Goal: Information Seeking & Learning: Learn about a topic

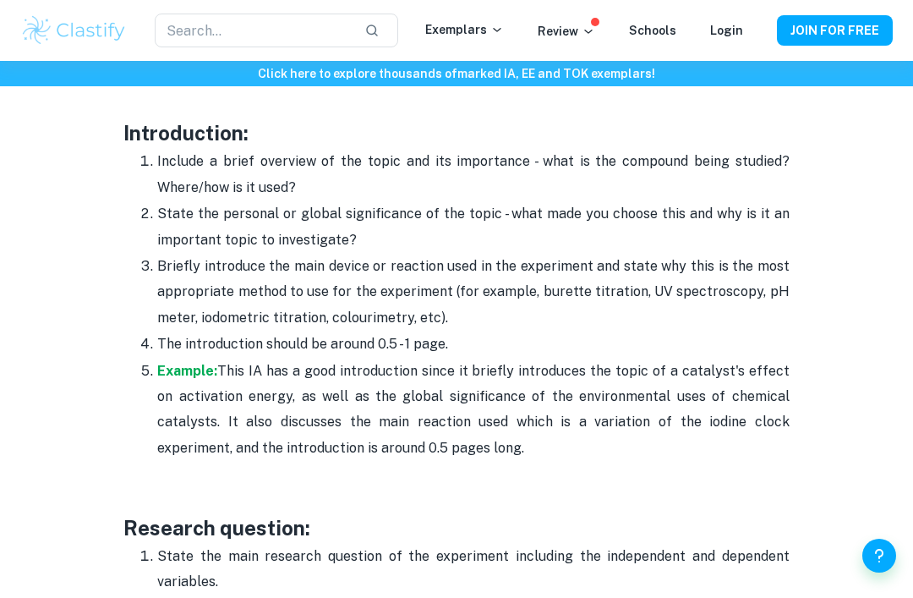
scroll to position [1138, 0]
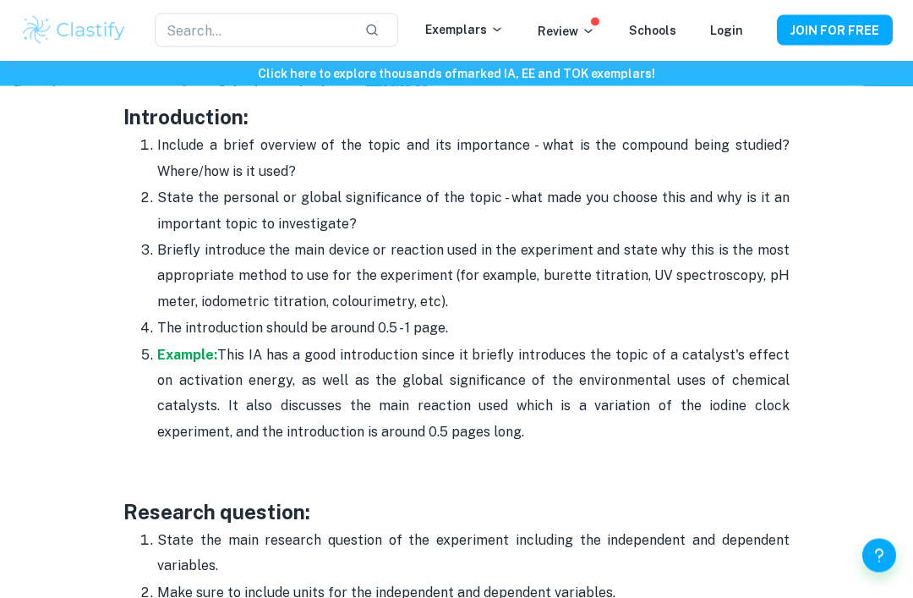
click at [533, 375] on p "Example: This IA has a good introduction since it briefly introduces the topic …" at bounding box center [472, 394] width 631 height 103
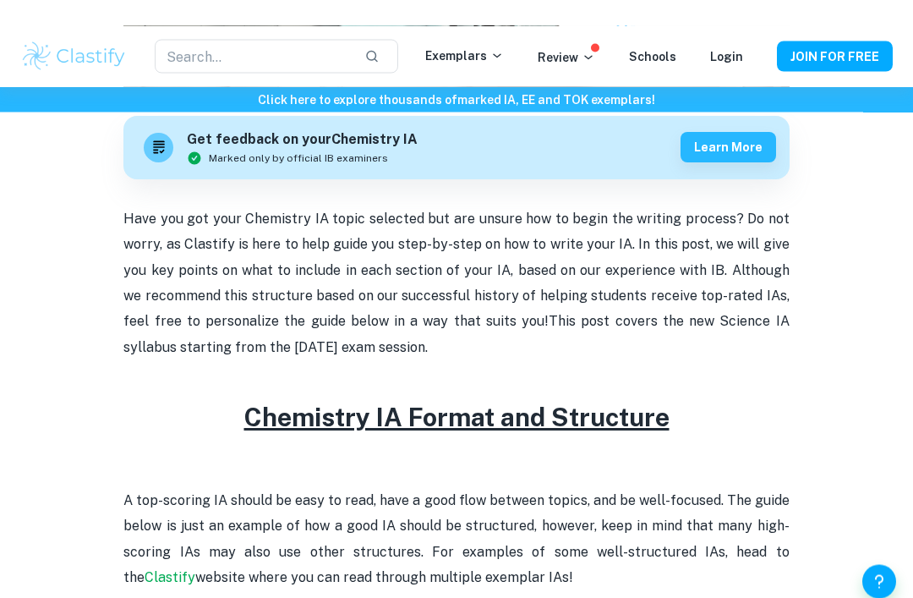
scroll to position [519, 0]
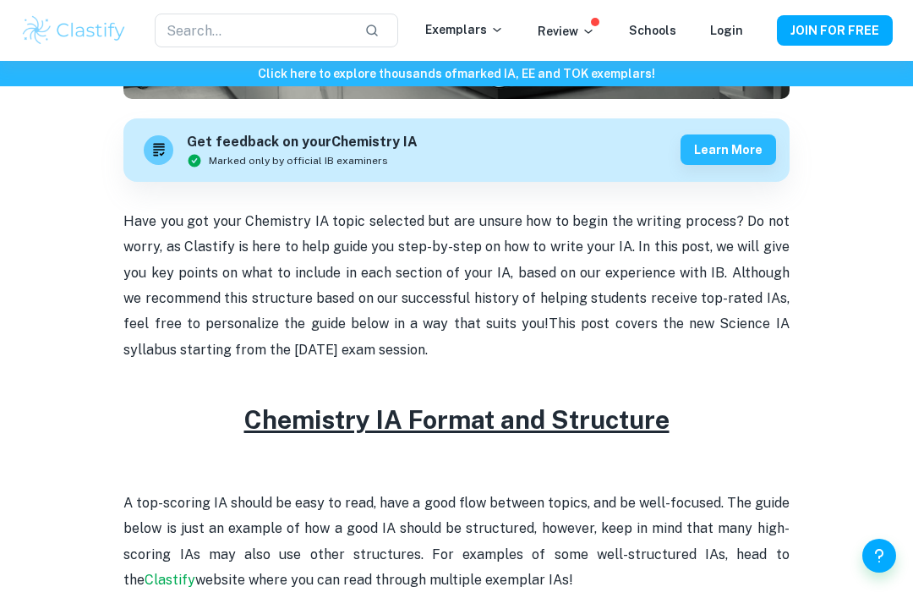
click at [584, 382] on h2 at bounding box center [455, 382] width 665 height 38
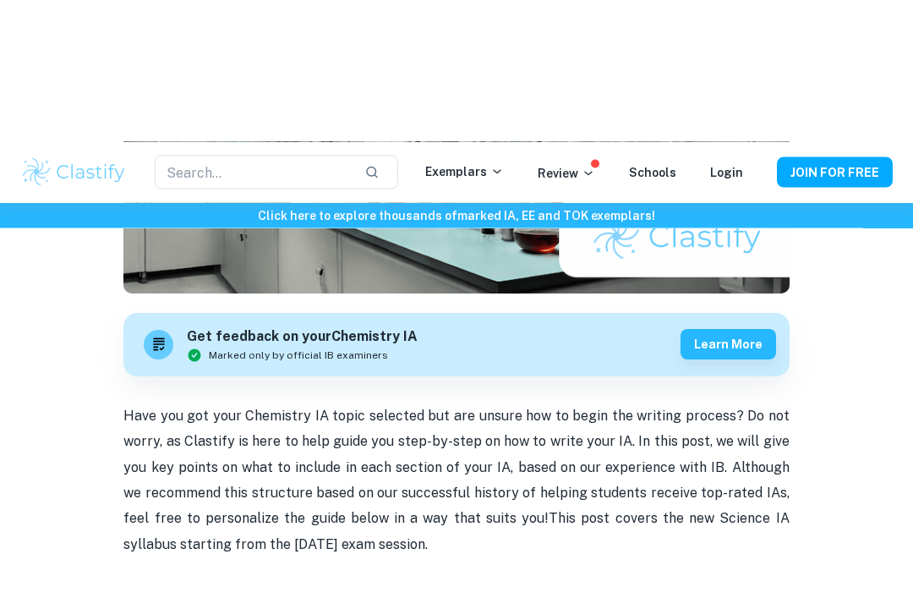
scroll to position [325, 0]
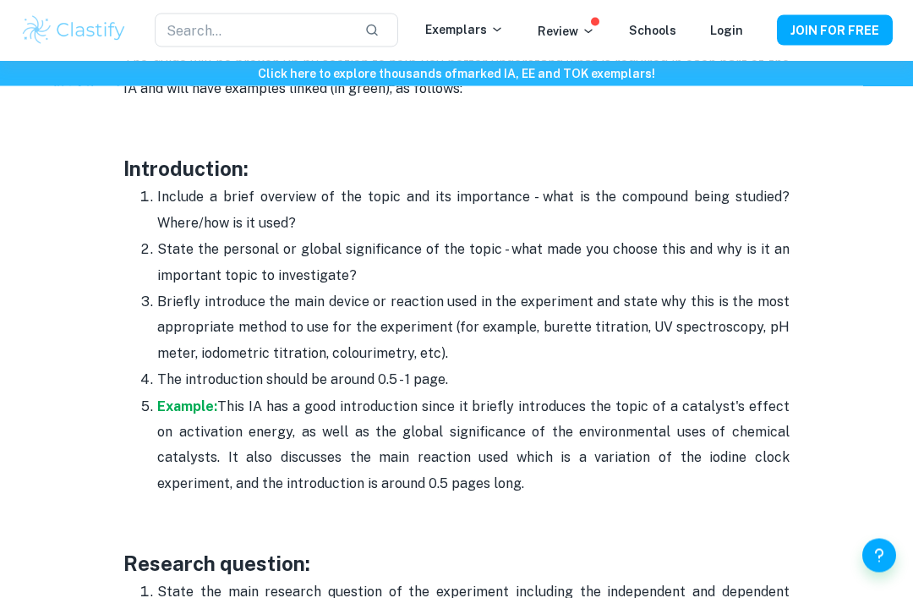
scroll to position [1092, 0]
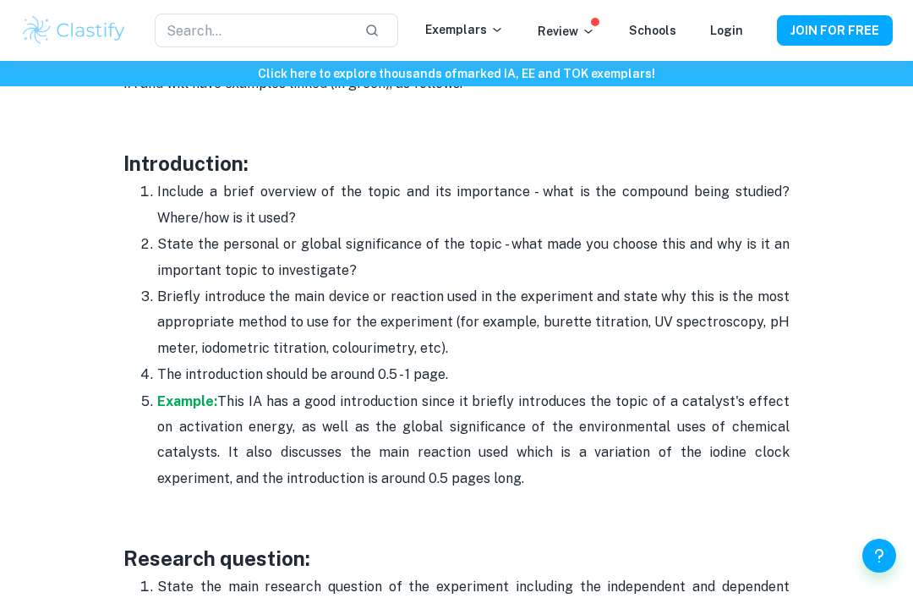
click at [192, 393] on strong "Example:" at bounding box center [187, 401] width 60 height 16
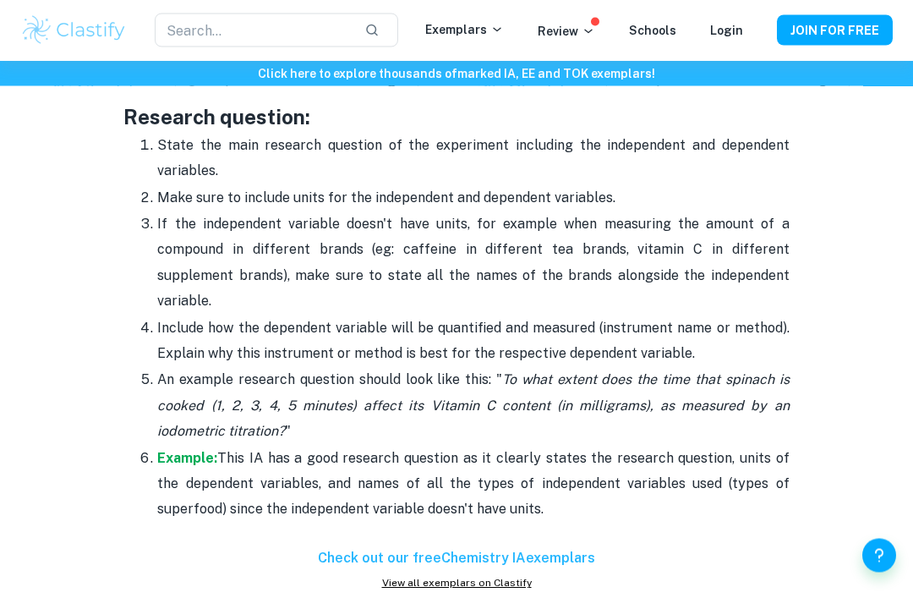
scroll to position [1542, 0]
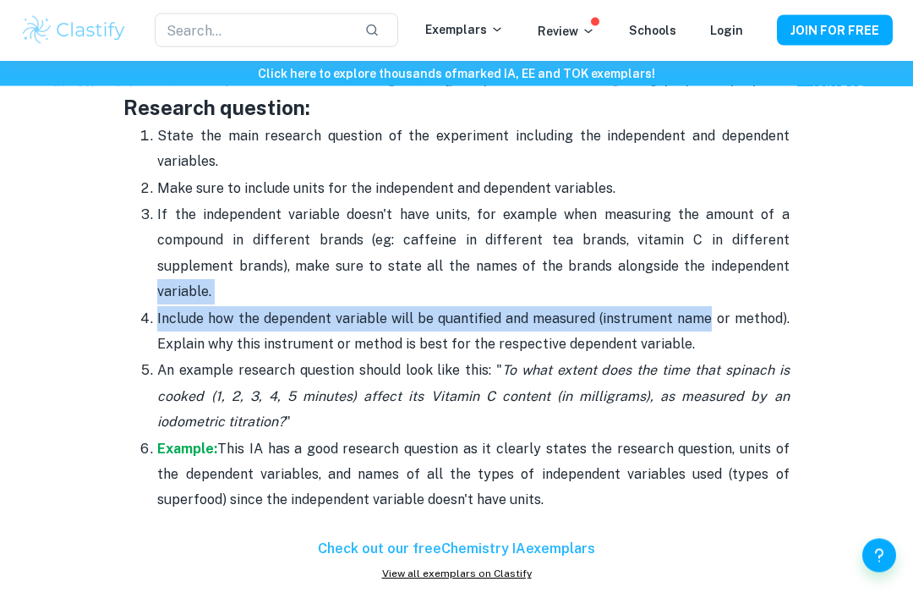
click at [654, 437] on p "Example: This IA has a good research question as it clearly states the research…" at bounding box center [472, 475] width 631 height 77
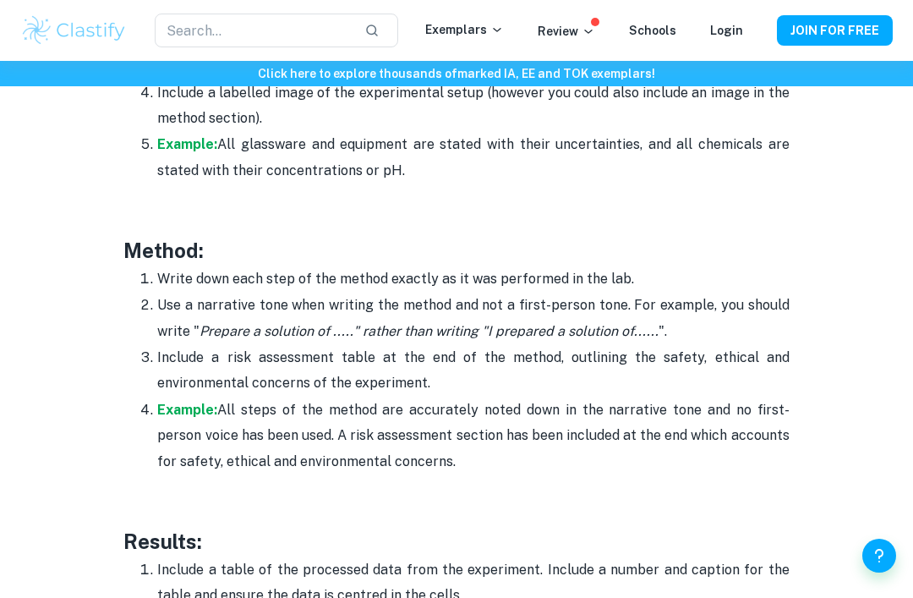
scroll to position [3463, 0]
click at [620, 475] on p at bounding box center [455, 487] width 665 height 25
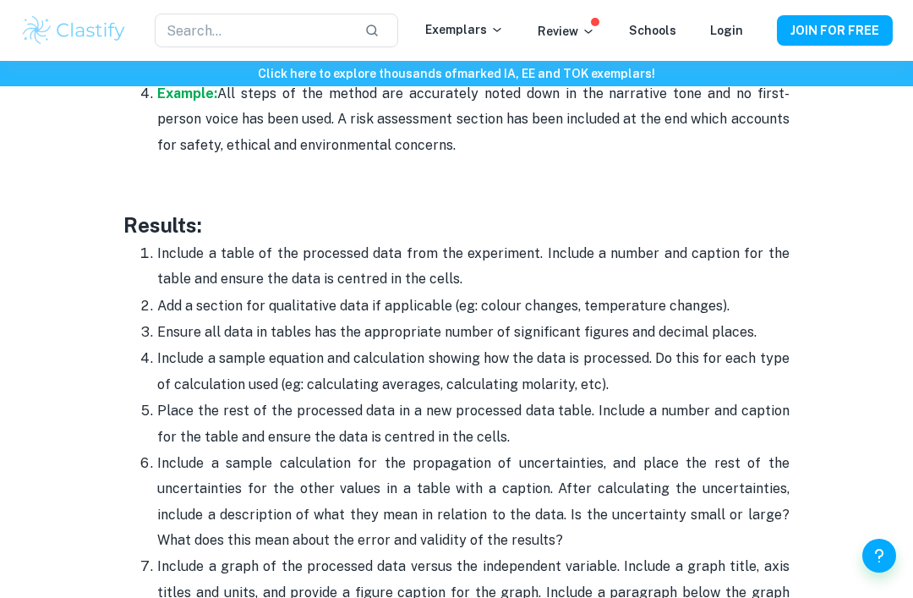
scroll to position [3787, 0]
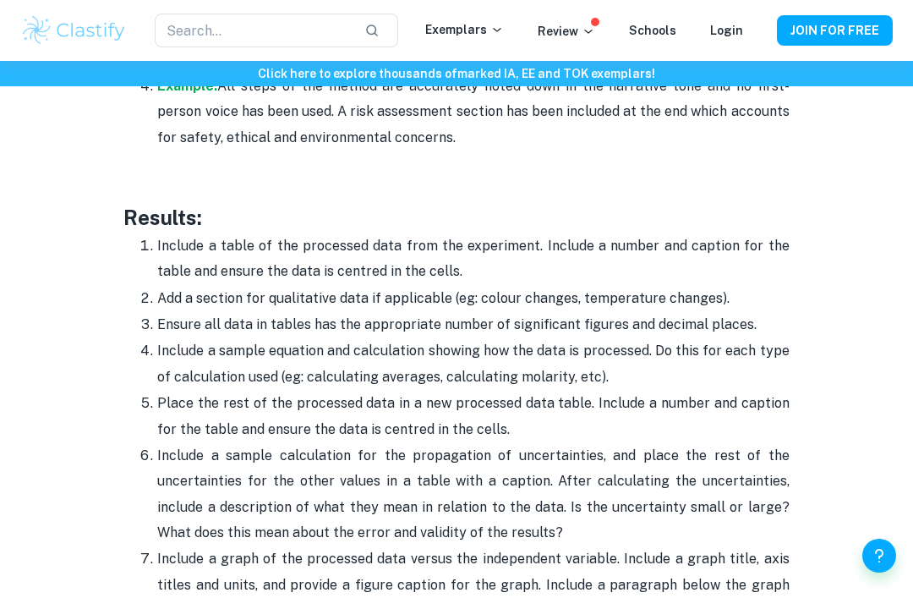
click at [728, 338] on p "Include a sample equation and calculation showing how the data is processed. Do…" at bounding box center [472, 364] width 631 height 52
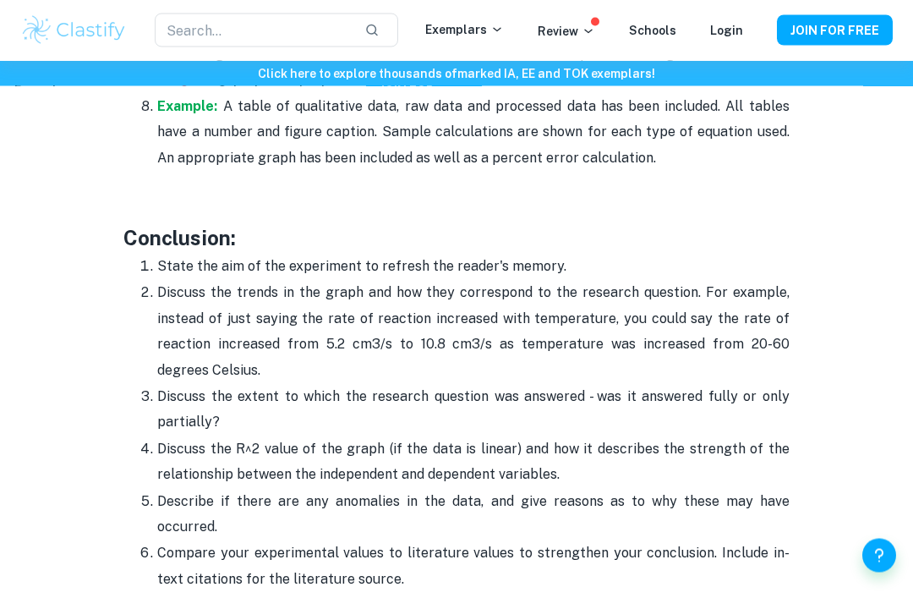
scroll to position [4343, 0]
click at [657, 436] on p "Discuss the R^2 value of the graph (if the data is linear) and how it describes…" at bounding box center [472, 462] width 631 height 52
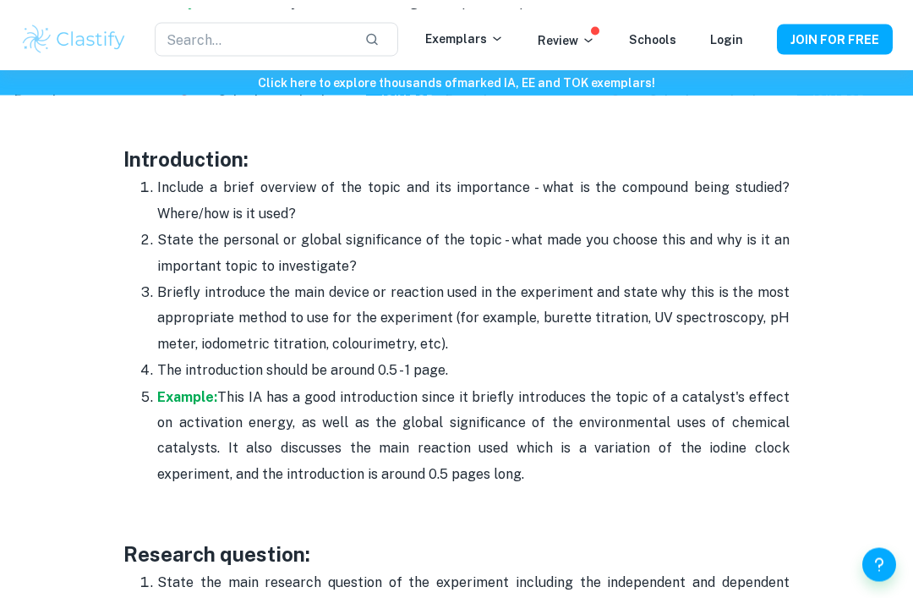
scroll to position [1089, 0]
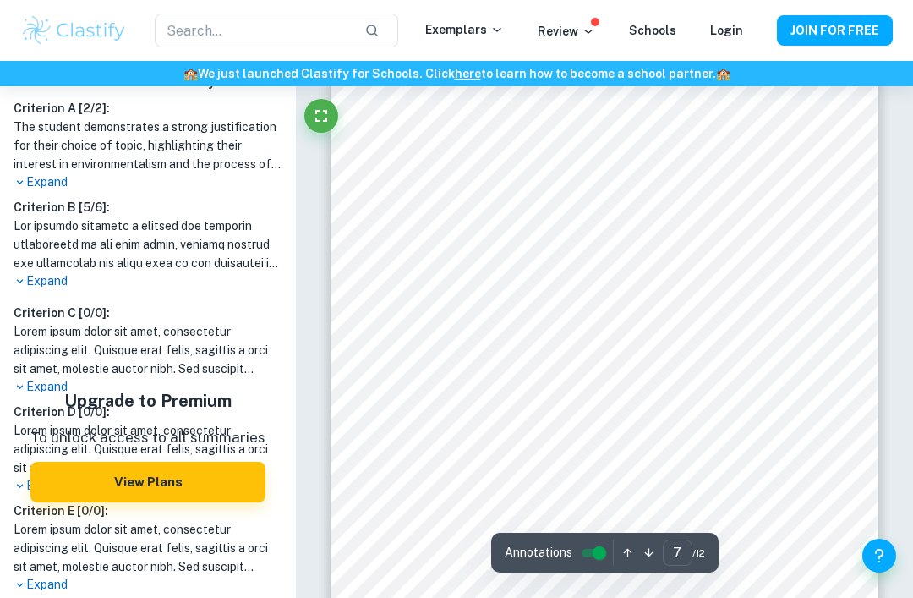
scroll to position [5132, 0]
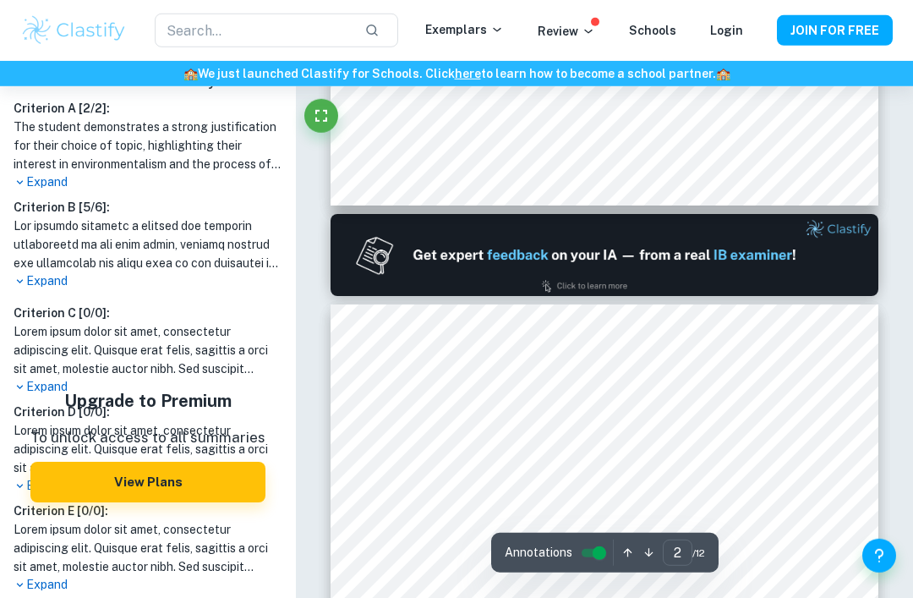
type input "1"
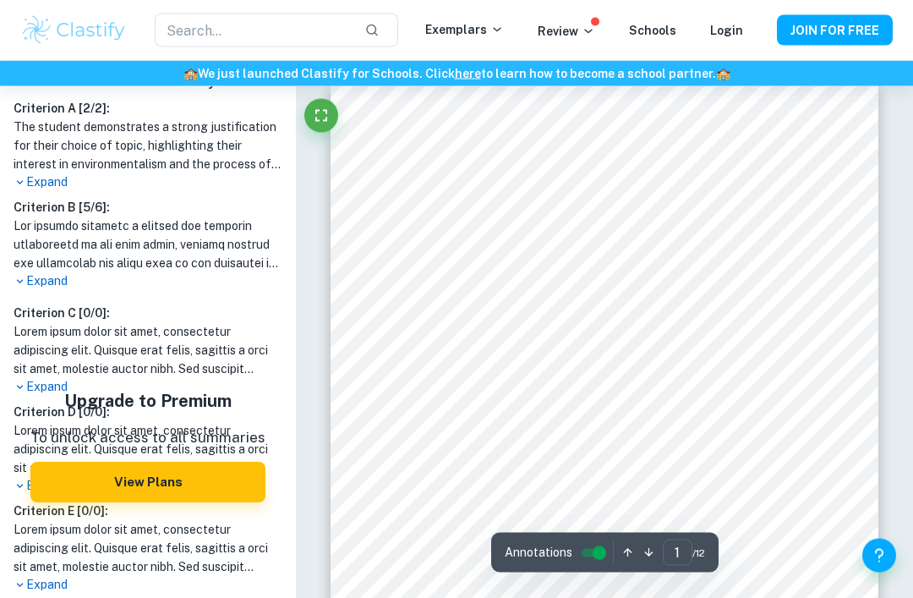
scroll to position [0, 0]
